Goal: Share content: Share content

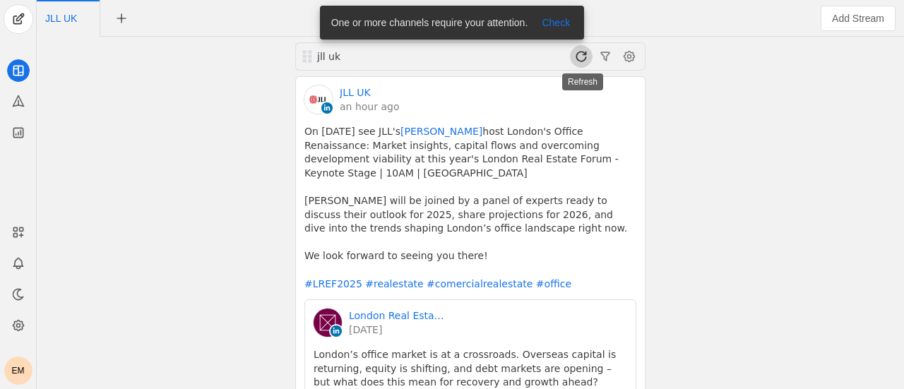
click at [588, 62] on span at bounding box center [581, 56] width 23 height 23
click at [557, 23] on span "Check" at bounding box center [556, 23] width 28 height 14
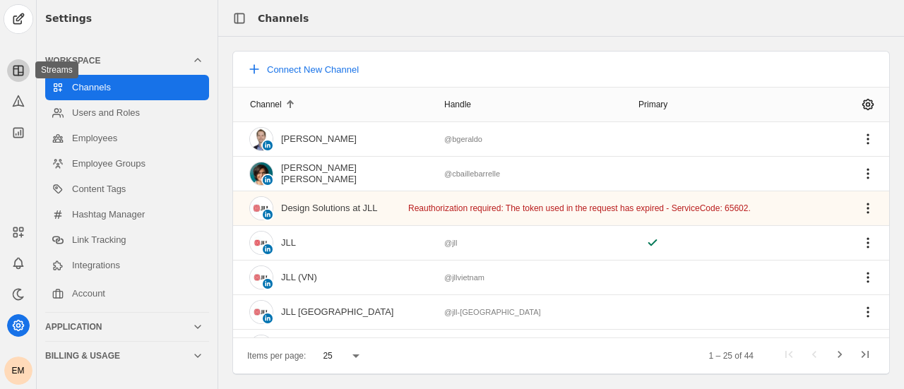
click at [14, 71] on icon at bounding box center [18, 71] width 14 height 14
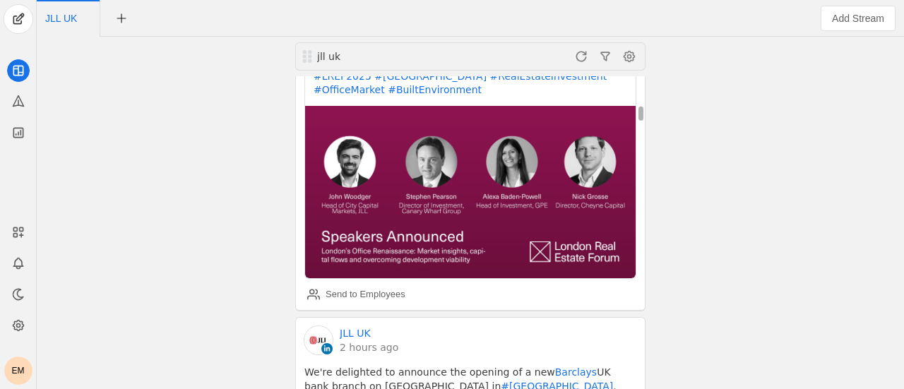
scroll to position [643, 0]
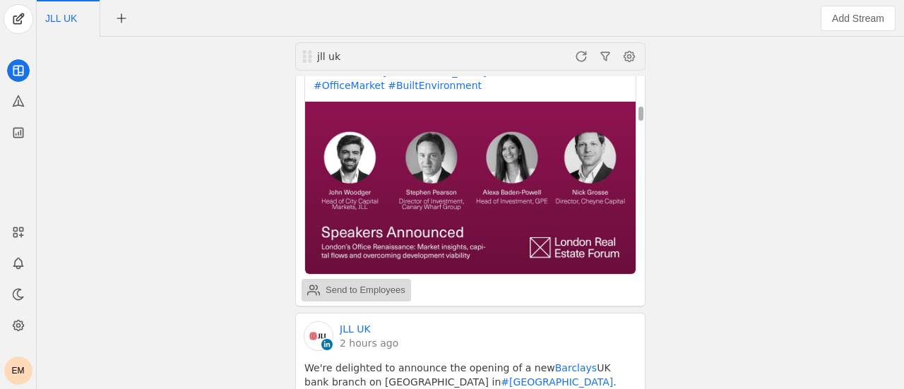
click at [376, 283] on div "Send to Employees" at bounding box center [366, 290] width 80 height 14
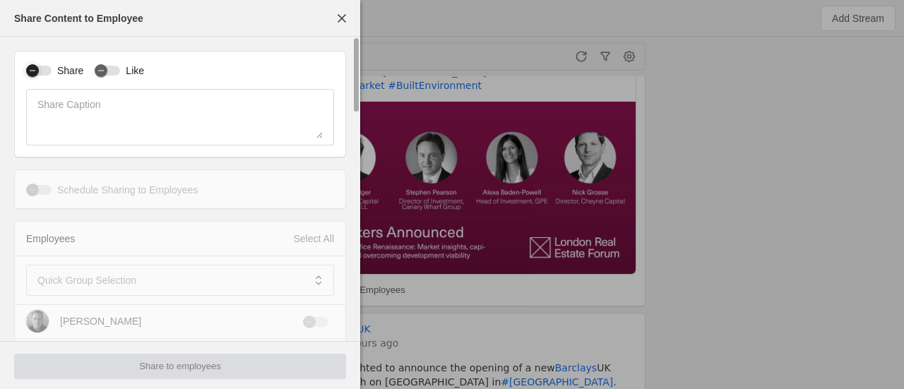
click at [22, 70] on div "Share Like Share Caption" at bounding box center [180, 104] width 332 height 107
click at [102, 73] on icon "button" at bounding box center [101, 70] width 8 height 8
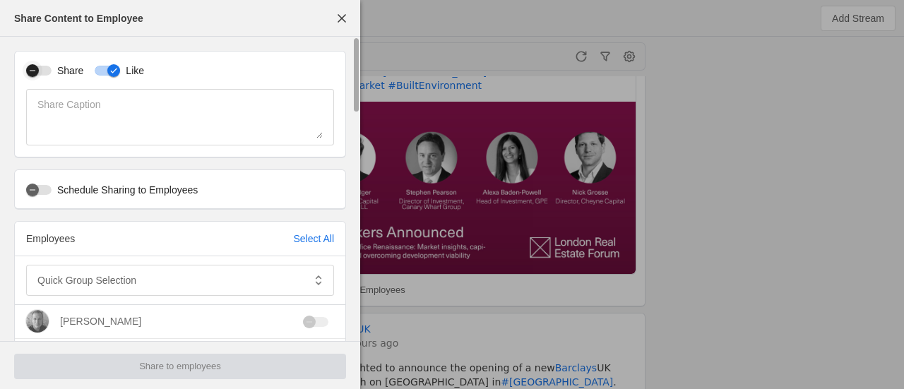
click at [40, 68] on div "button" at bounding box center [33, 71] width 20 height 20
click at [174, 266] on div at bounding box center [170, 280] width 266 height 31
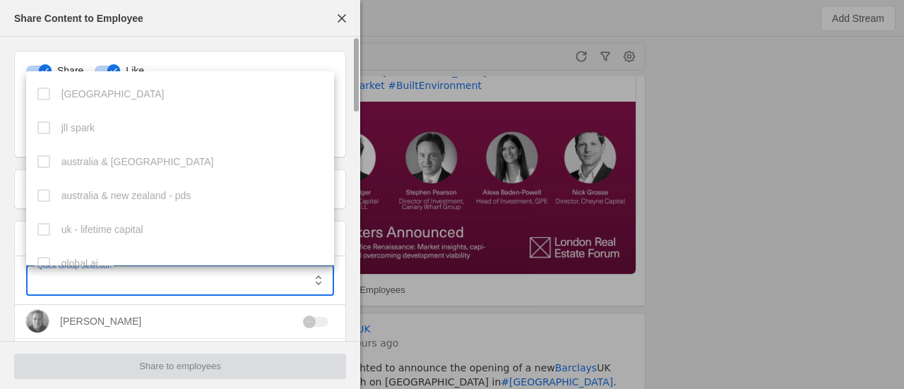
scroll to position [388, 0]
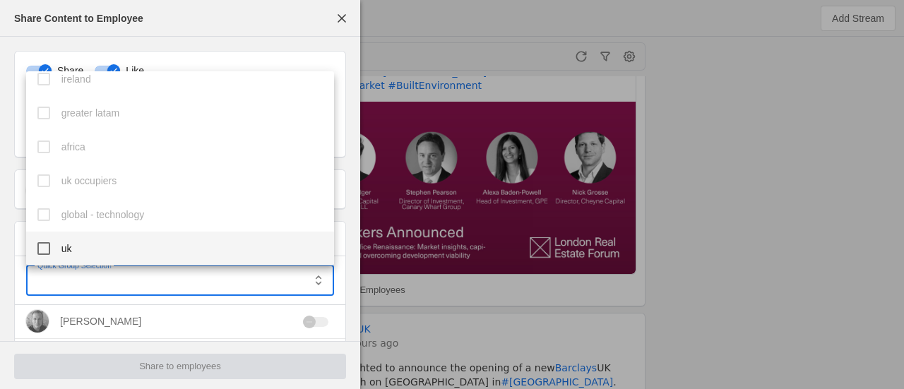
click at [133, 227] on div "indonesia jll spark australia & new zealand australia & new zealand - pds uk - …" at bounding box center [180, 168] width 309 height 194
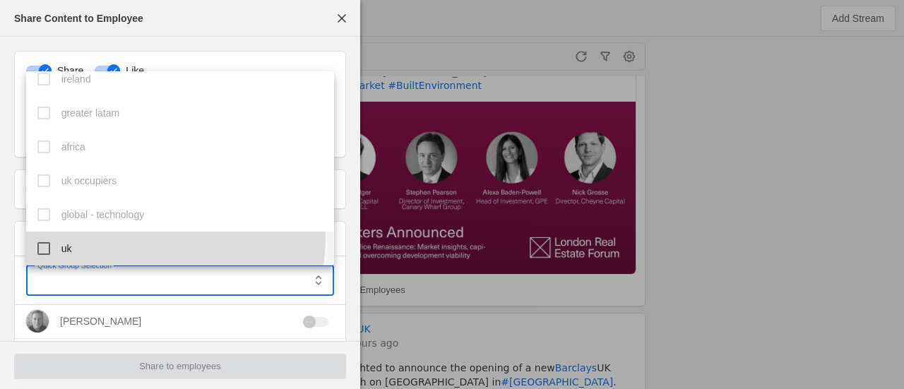
click at [107, 236] on mat-option "uk" at bounding box center [180, 249] width 309 height 34
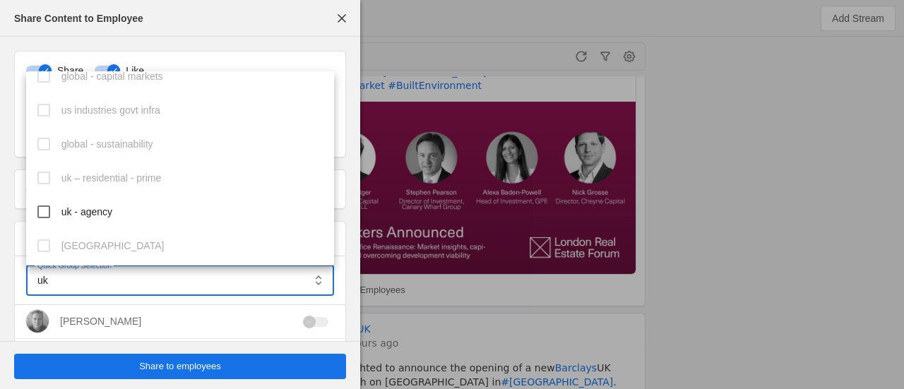
scroll to position [600, 0]
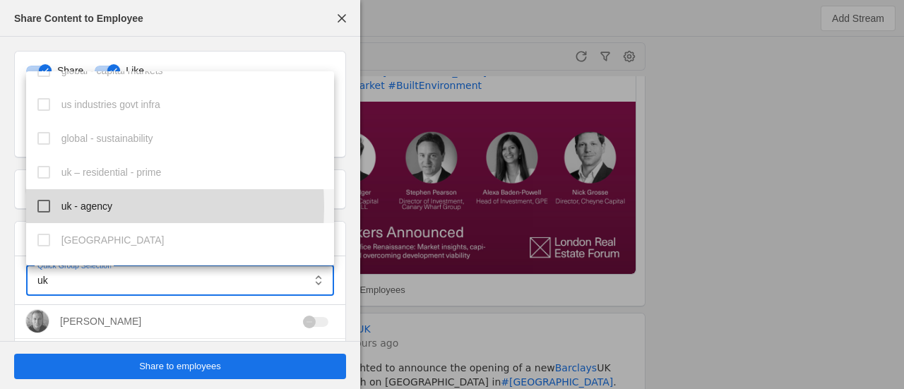
click at [39, 207] on mat-pseudo-checkbox at bounding box center [43, 206] width 13 height 13
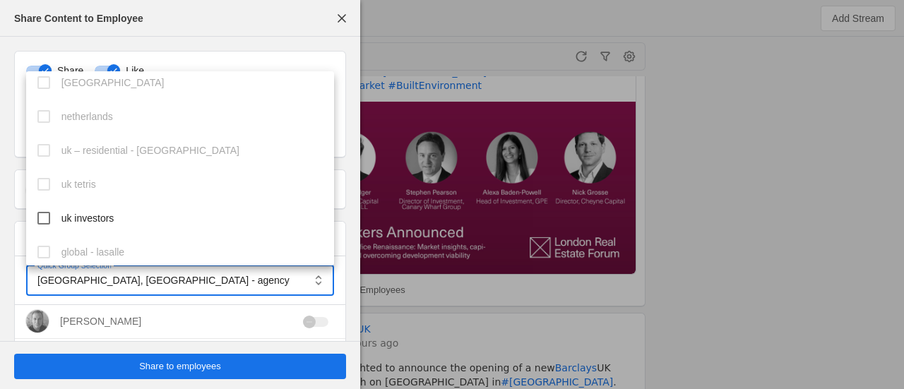
scroll to position [793, 0]
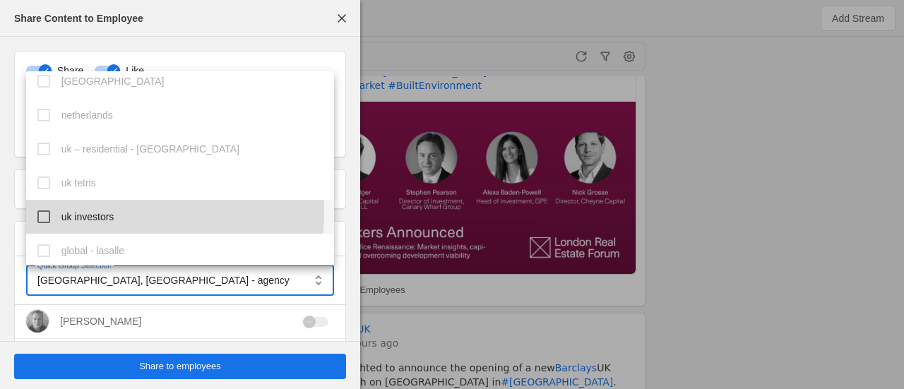
click at [40, 211] on mat-pseudo-checkbox at bounding box center [43, 217] width 13 height 13
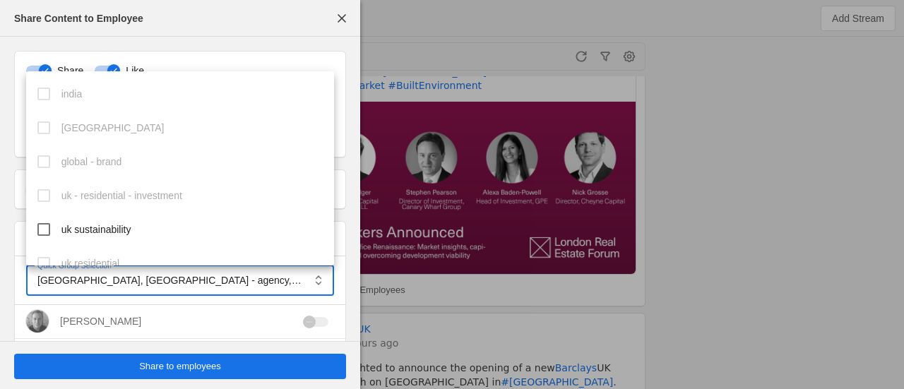
scroll to position [1154, 0]
click at [44, 230] on mat-pseudo-checkbox at bounding box center [43, 228] width 13 height 13
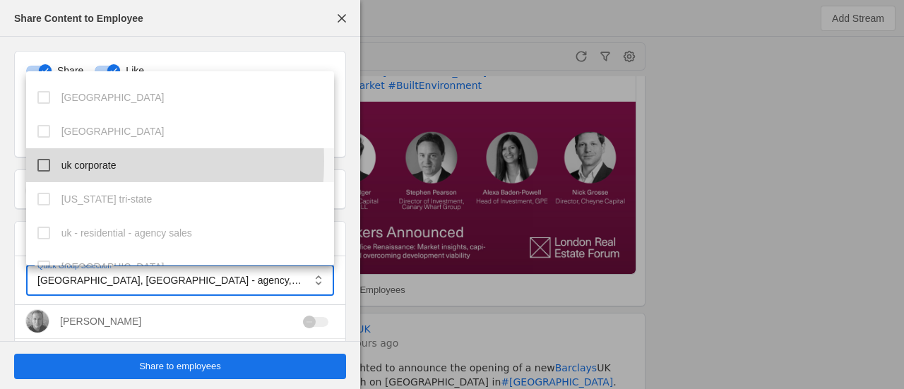
click at [42, 161] on mat-pseudo-checkbox at bounding box center [43, 165] width 13 height 13
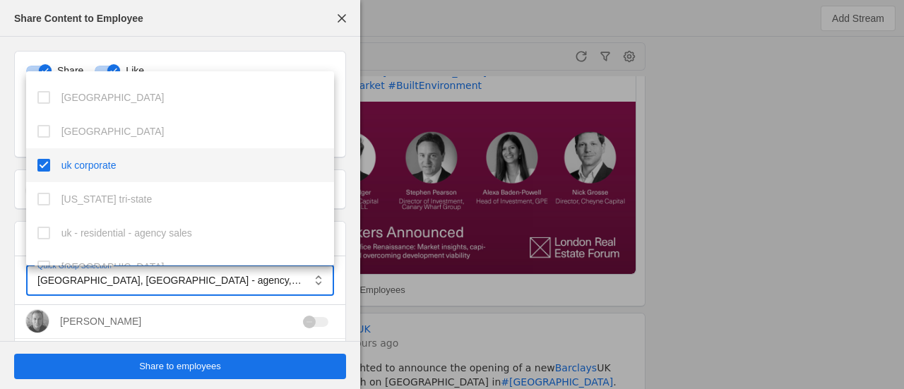
scroll to position [1715, 0]
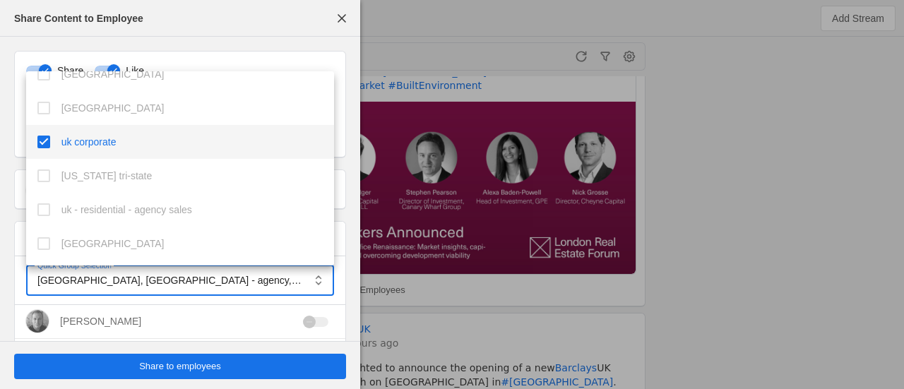
click at [482, 13] on div at bounding box center [452, 194] width 904 height 389
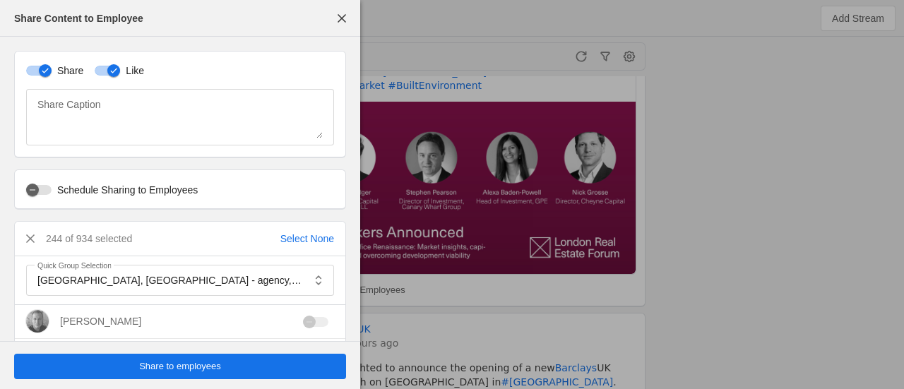
click at [192, 365] on span "Share to employees" at bounding box center [180, 367] width 82 height 14
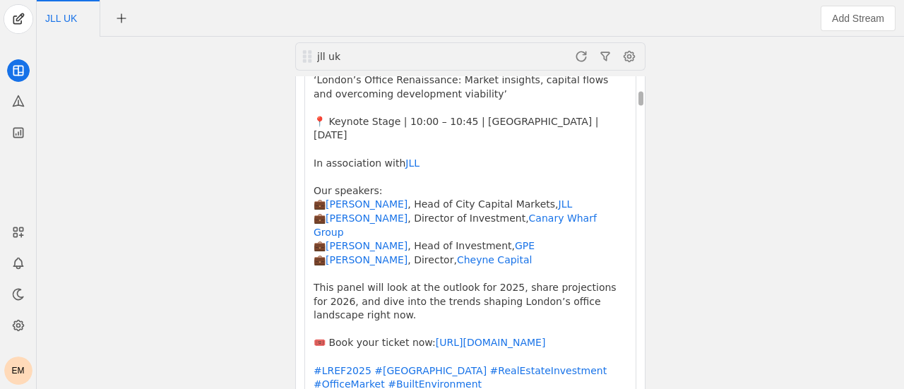
scroll to position [0, 0]
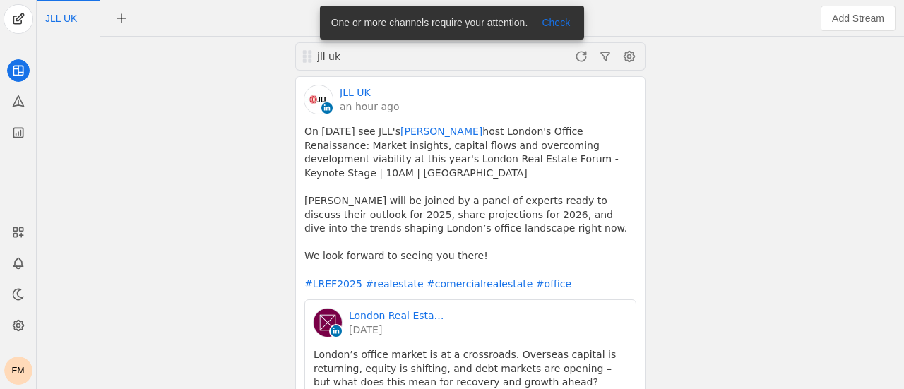
click at [578, 68] on div "jll uk" at bounding box center [470, 56] width 350 height 28
click at [579, 51] on span at bounding box center [581, 56] width 23 height 23
click at [579, 57] on span at bounding box center [581, 56] width 23 height 23
